Goal: Check status

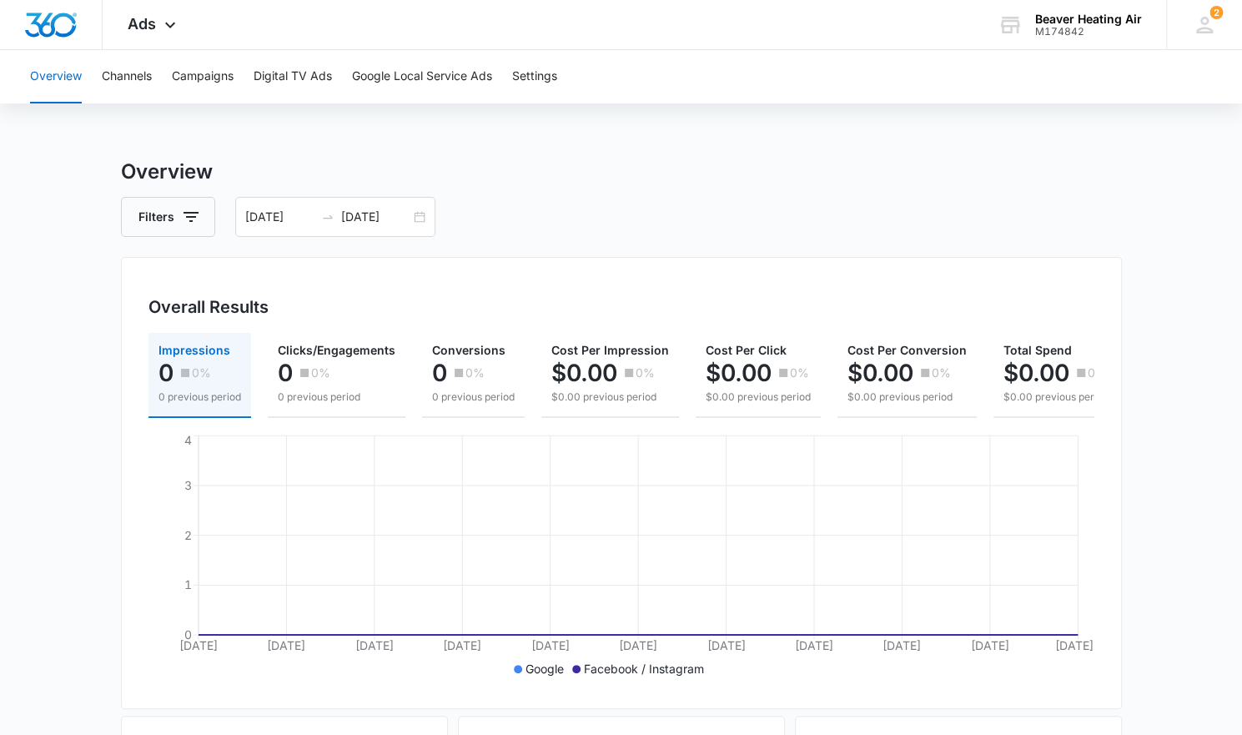
click at [49, 83] on button "Overview" at bounding box center [56, 76] width 52 height 53
click at [174, 28] on icon at bounding box center [170, 29] width 20 height 20
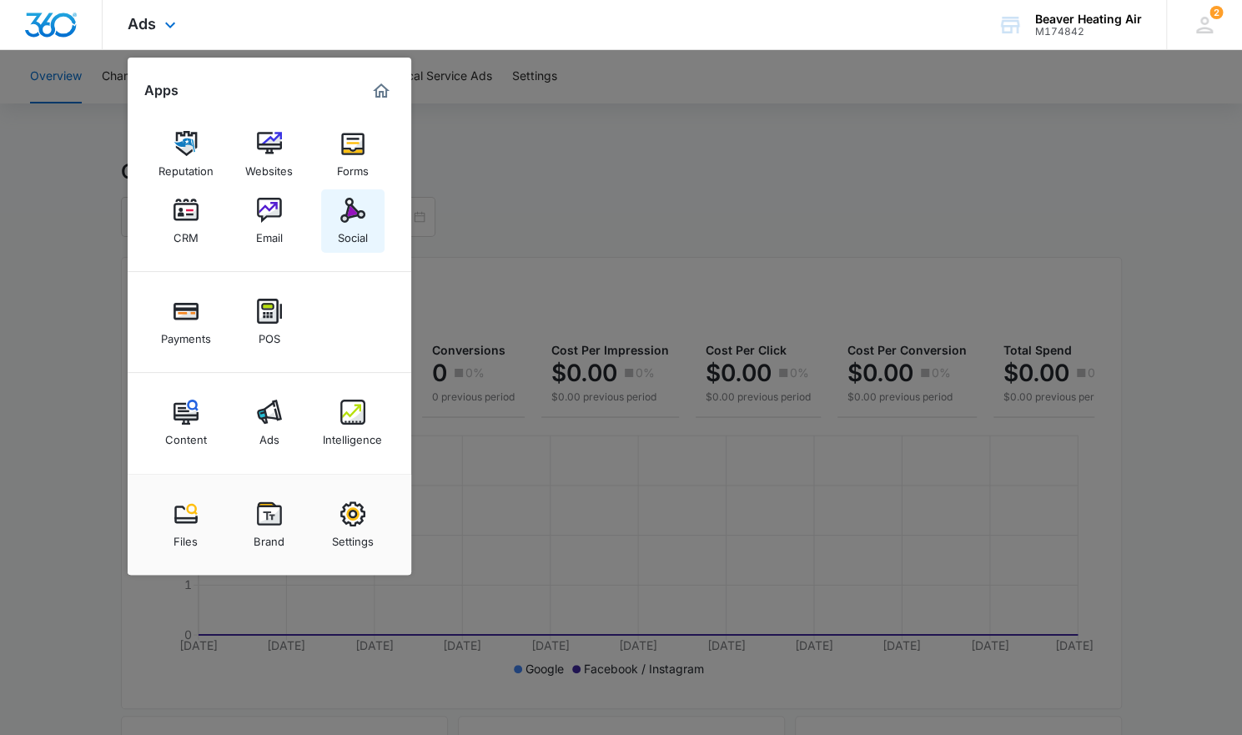
click at [359, 214] on img at bounding box center [352, 210] width 25 height 25
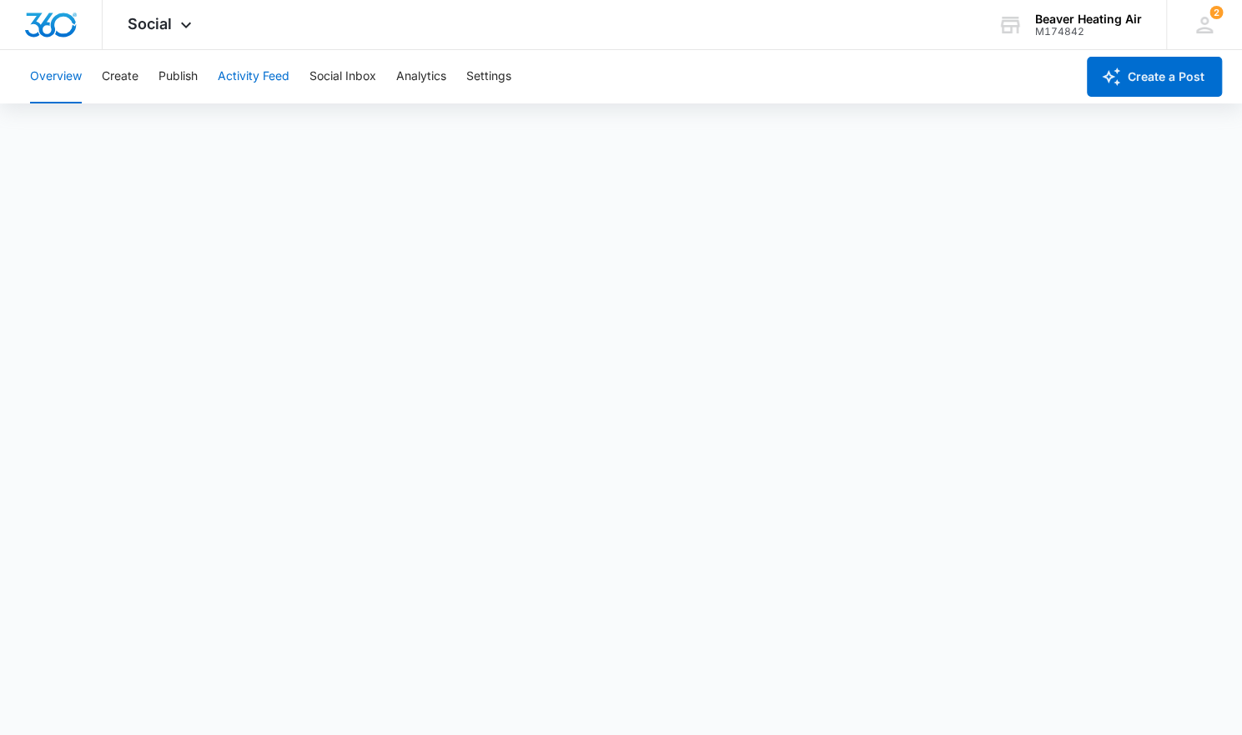
click at [264, 80] on button "Activity Feed" at bounding box center [254, 76] width 72 height 53
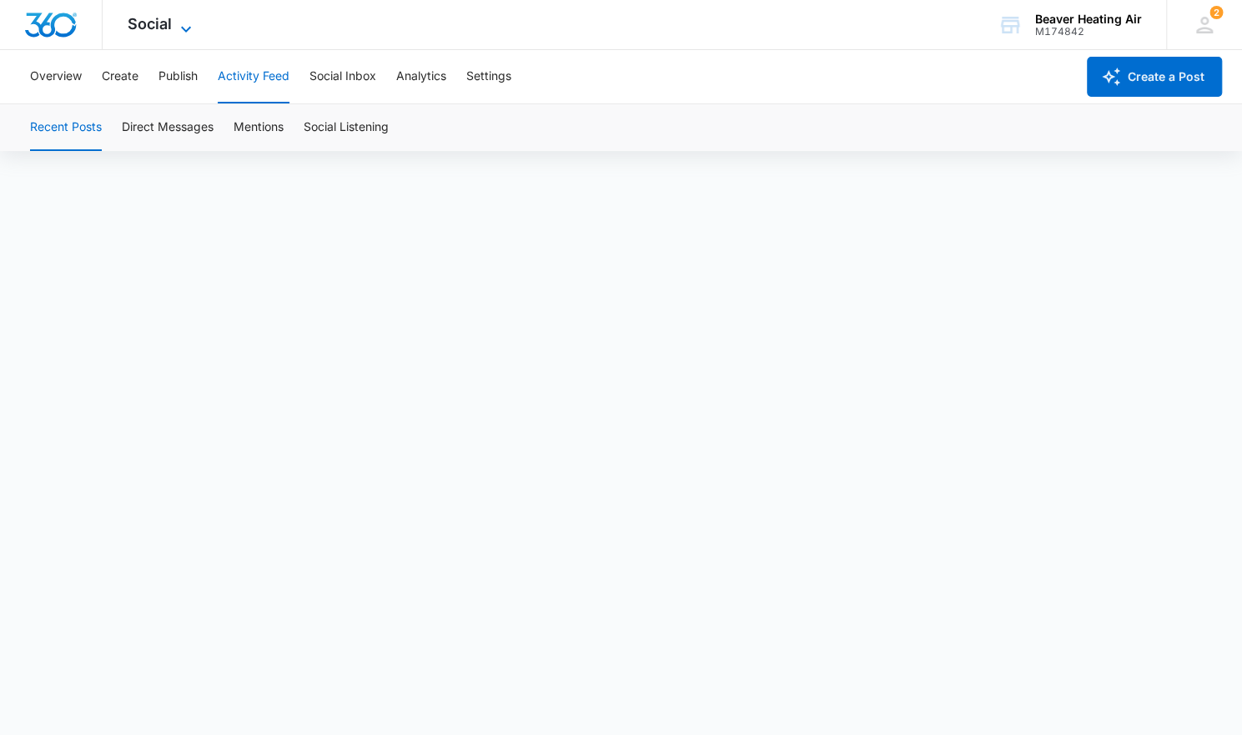
click at [180, 23] on icon at bounding box center [186, 29] width 20 height 20
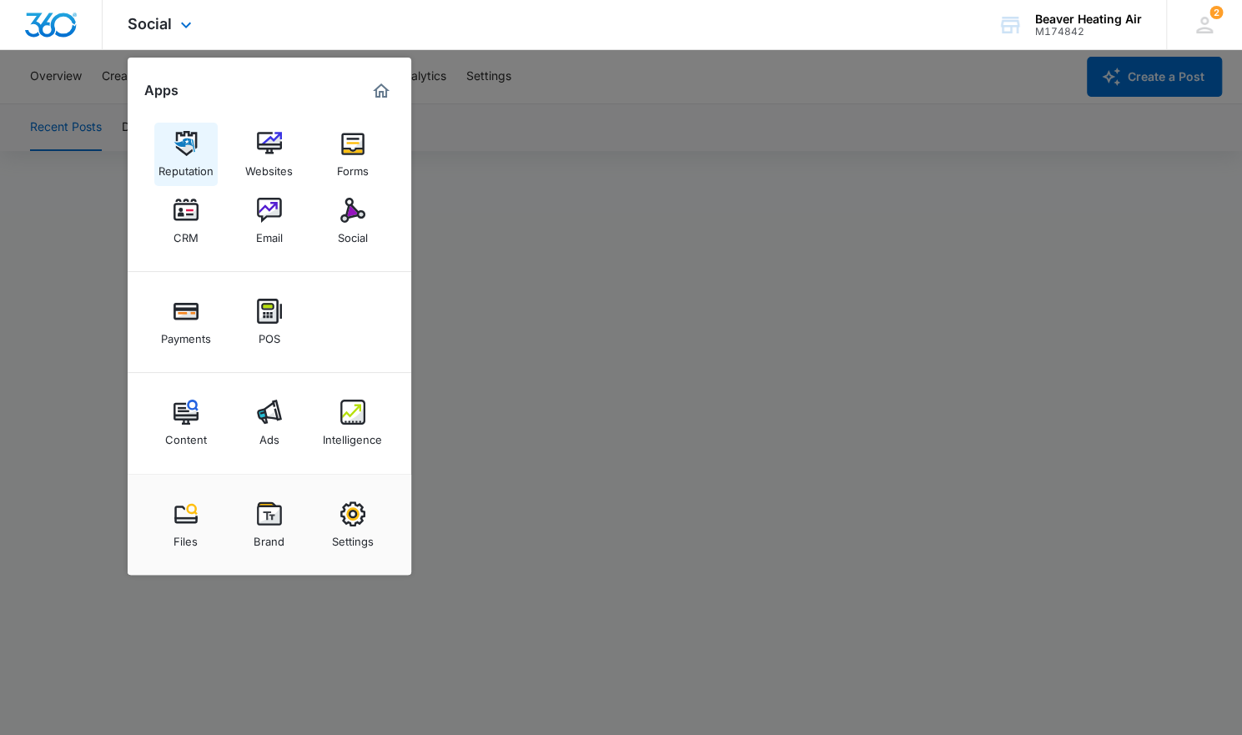
click at [182, 150] on img at bounding box center [186, 143] width 25 height 25
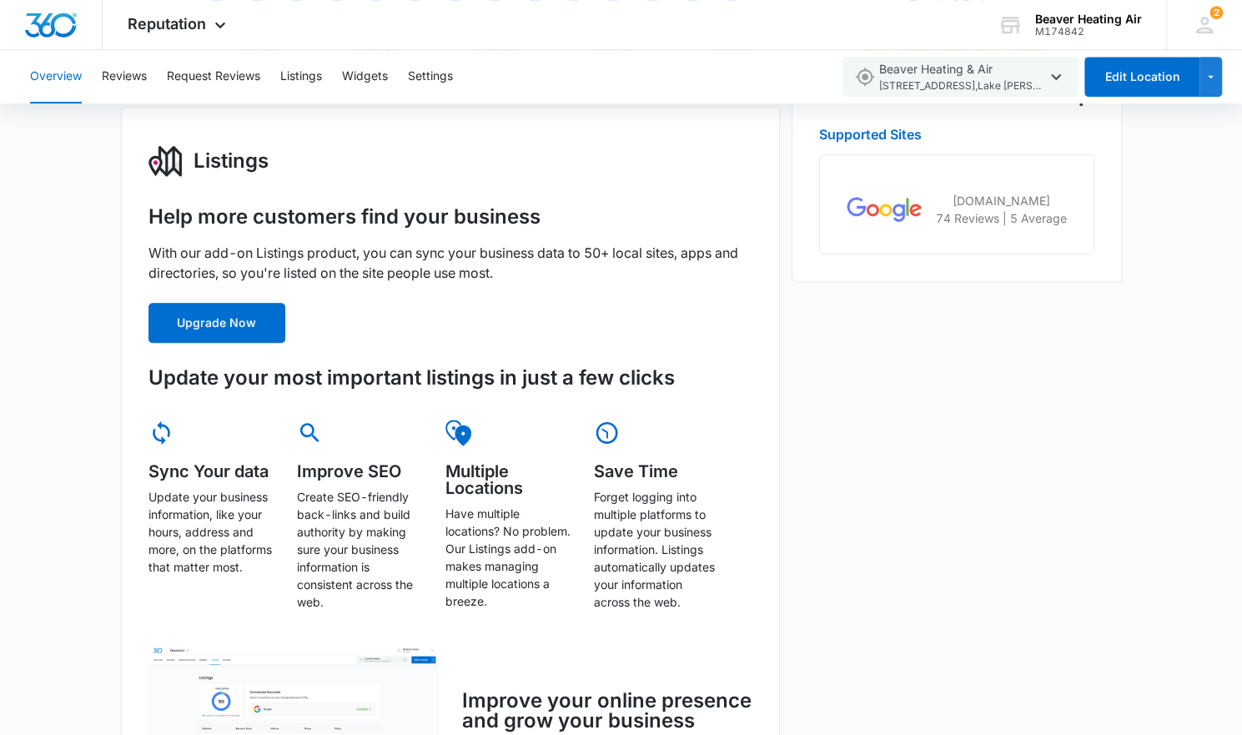
scroll to position [539, 0]
click at [199, 22] on span "Reputation" at bounding box center [167, 24] width 78 height 18
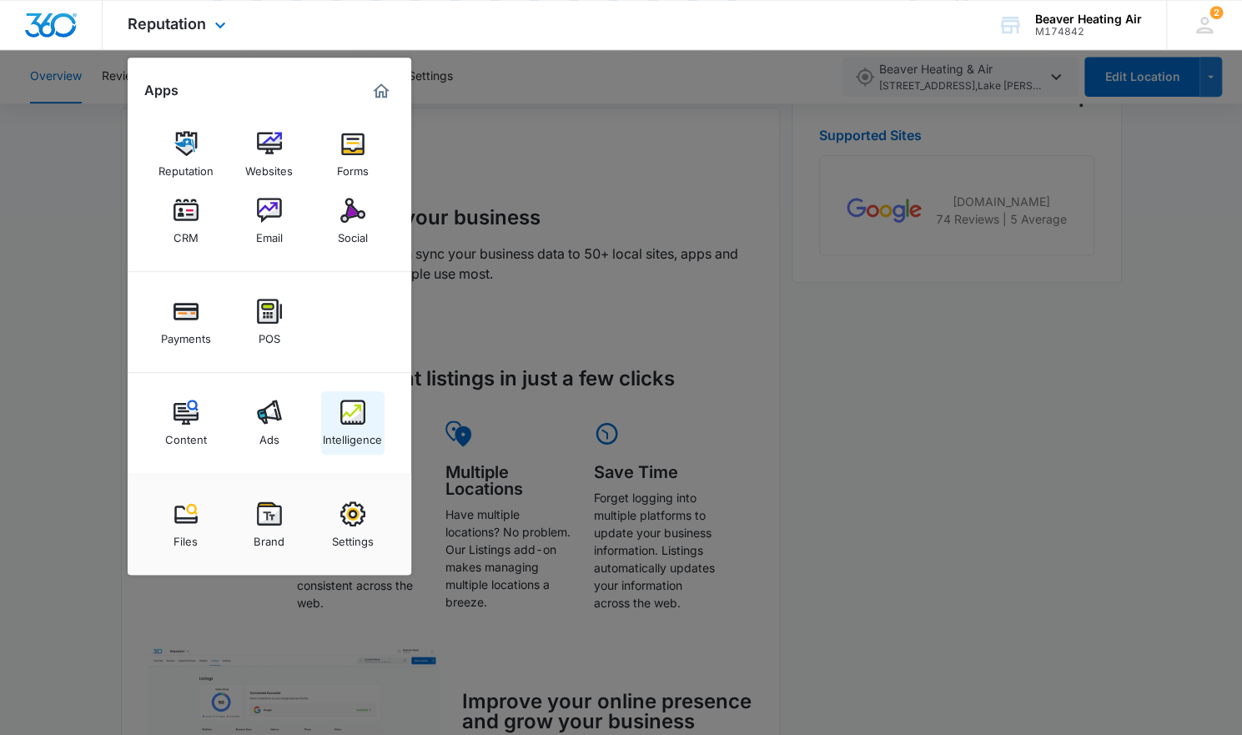
click at [345, 410] on img at bounding box center [352, 412] width 25 height 25
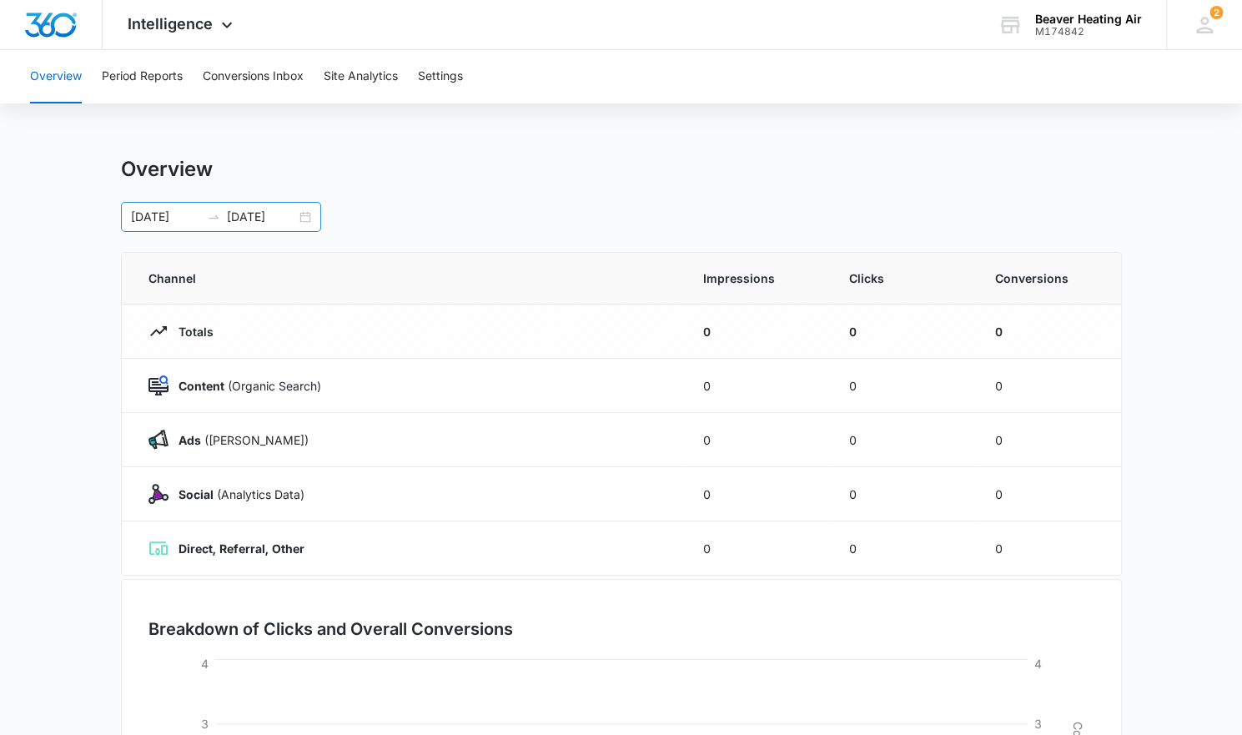
click at [306, 219] on div "[DATE] [DATE]" at bounding box center [221, 217] width 200 height 30
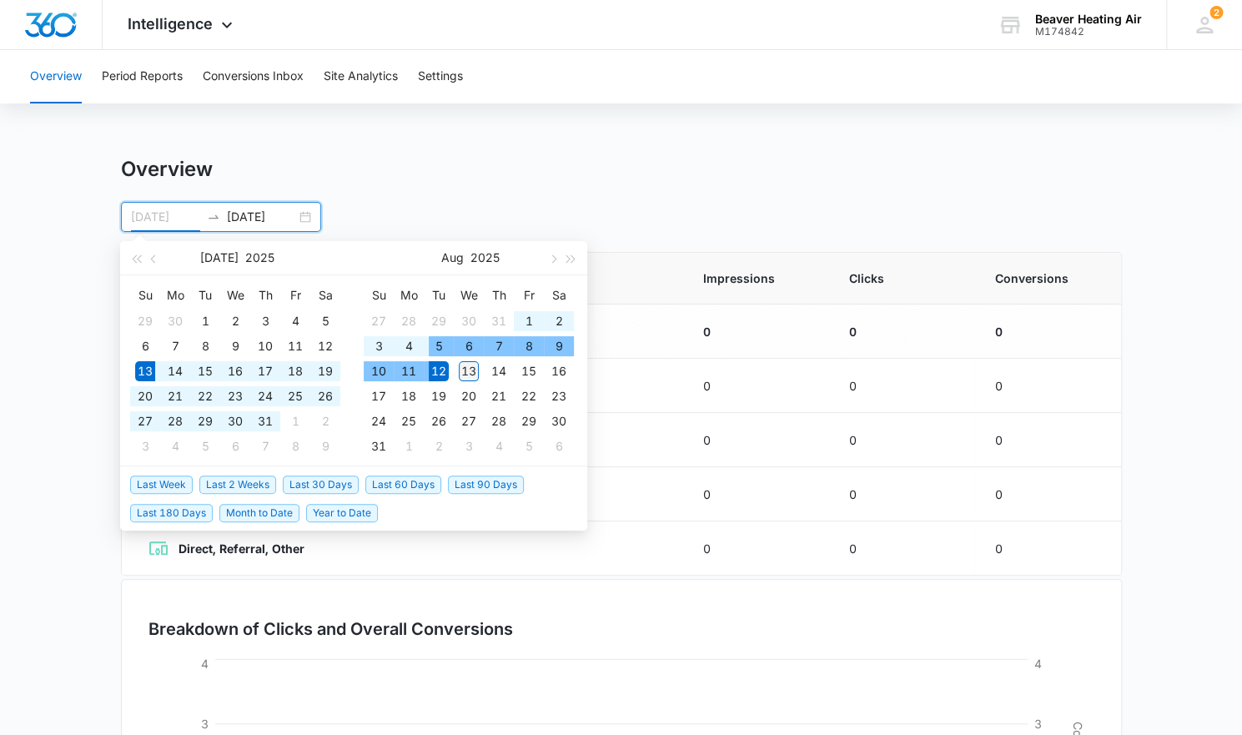
type input "[DATE]"
click at [467, 368] on div "13" at bounding box center [469, 371] width 20 height 20
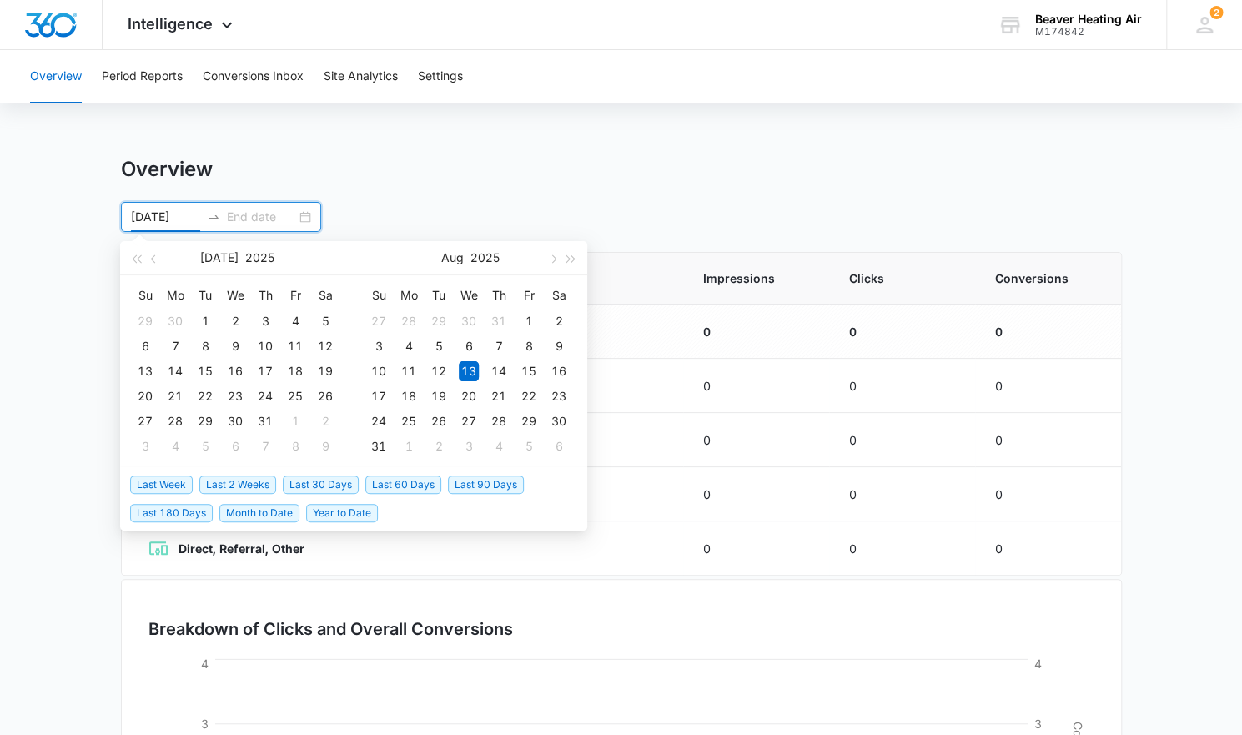
click at [194, 215] on input "[DATE]" at bounding box center [165, 217] width 69 height 18
click at [135, 256] on span "button" at bounding box center [136, 258] width 8 height 8
click at [142, 214] on input "[DATE]" at bounding box center [165, 217] width 69 height 18
click at [160, 215] on input "[DATE]" at bounding box center [165, 217] width 69 height 18
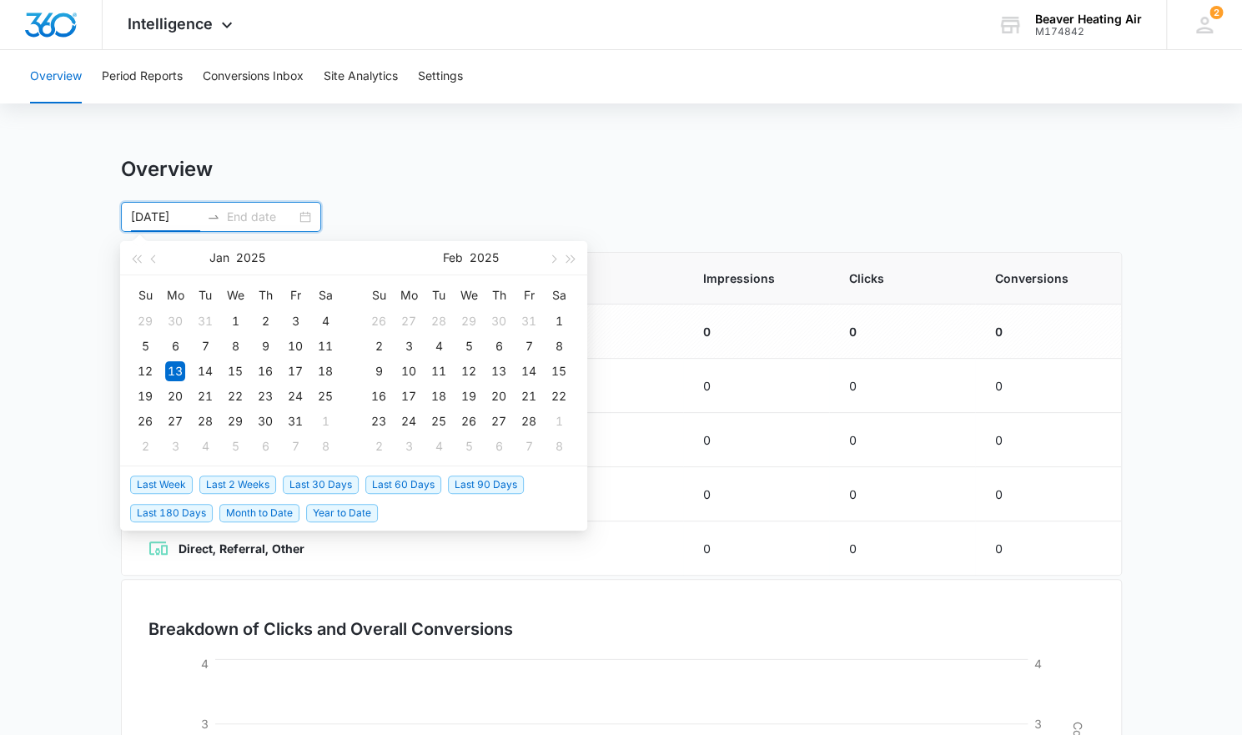
type input "[DATE]"
click at [260, 219] on input at bounding box center [261, 217] width 69 height 18
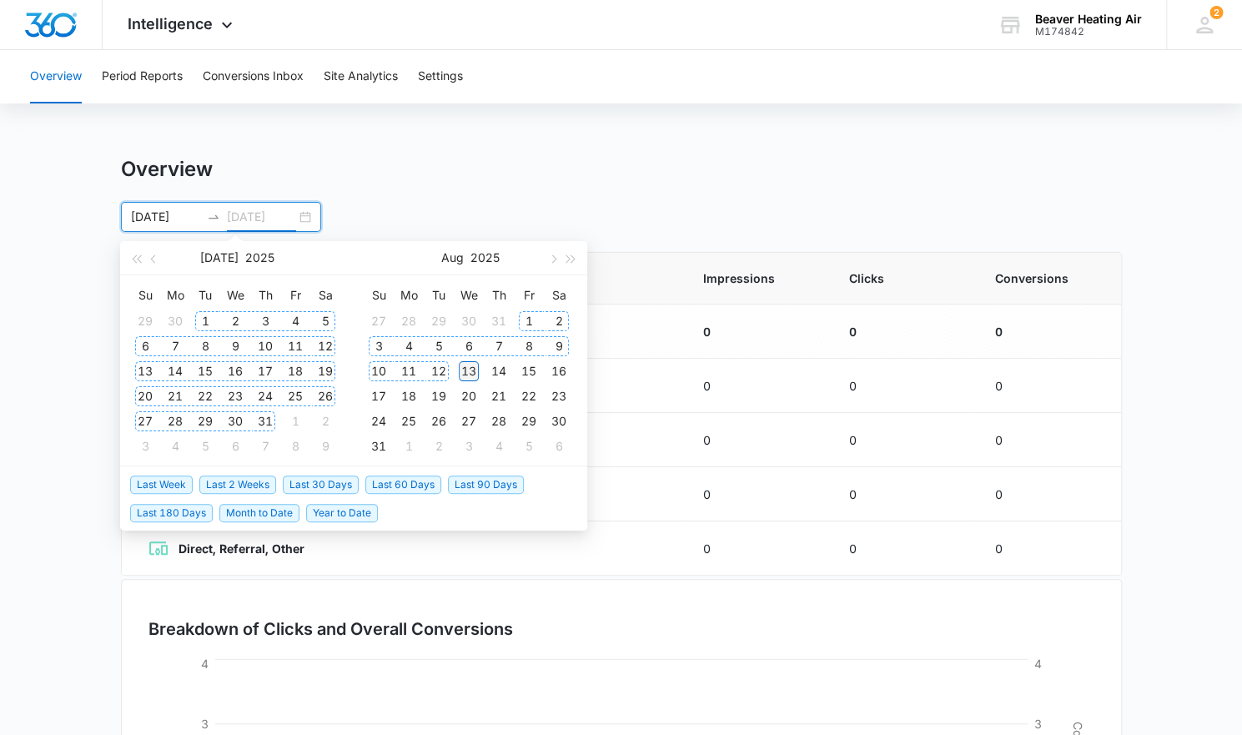
type input "[DATE]"
click at [468, 369] on div "13" at bounding box center [469, 371] width 20 height 20
type input "[DATE]"
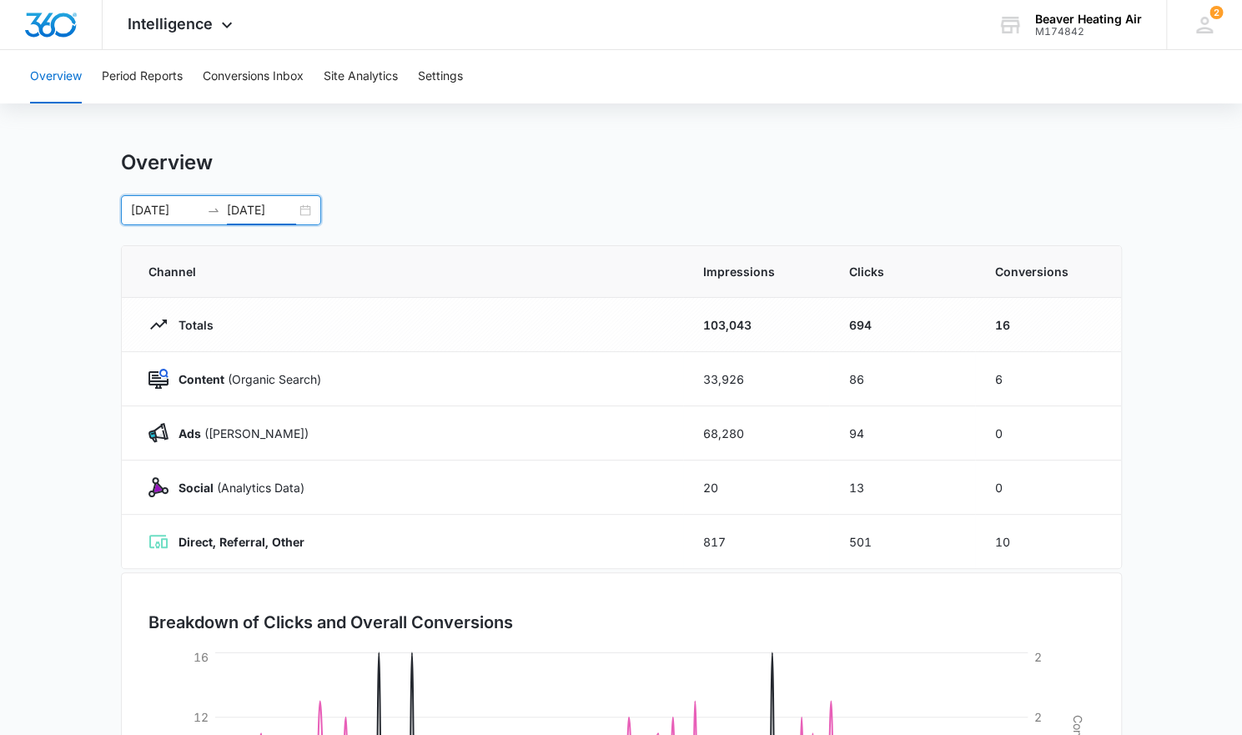
scroll to position [8, 0]
click at [359, 78] on button "Site Analytics" at bounding box center [361, 76] width 74 height 53
